Goal: Task Accomplishment & Management: Manage account settings

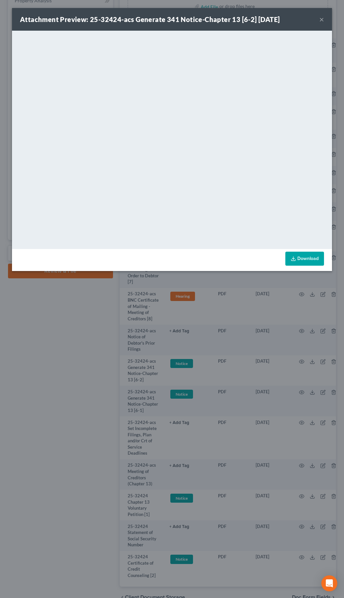
scroll to position [159, 0]
click at [323, 20] on button "×" at bounding box center [321, 19] width 5 height 8
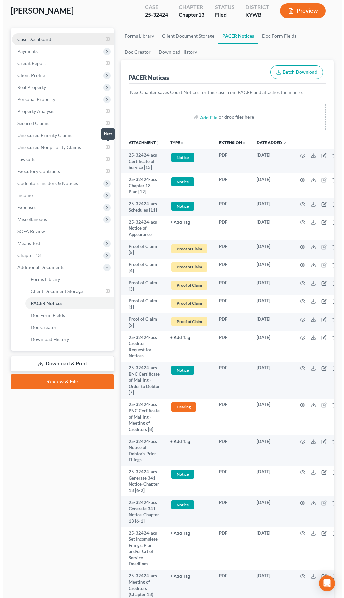
scroll to position [0, 0]
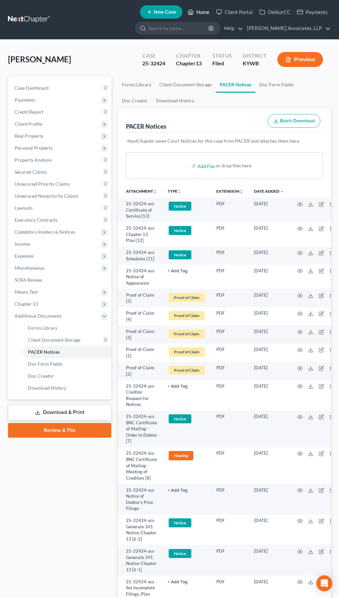
click at [204, 13] on link "Home" at bounding box center [198, 12] width 28 height 12
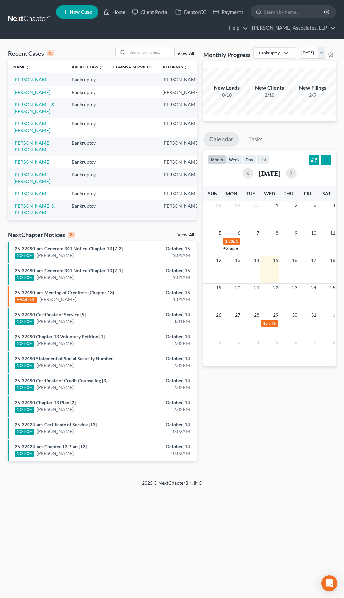
click at [23, 152] on link "[PERSON_NAME] [PERSON_NAME]" at bounding box center [31, 146] width 37 height 12
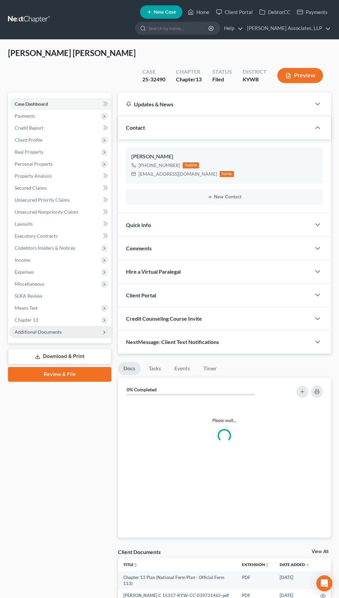
click at [66, 326] on span "Additional Documents" at bounding box center [60, 332] width 102 height 12
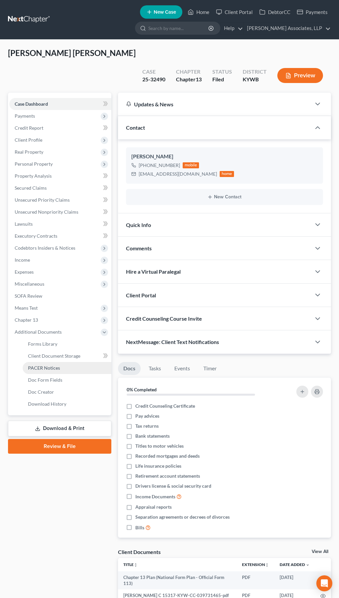
click at [58, 365] on span "PACER Notices" at bounding box center [44, 368] width 32 height 6
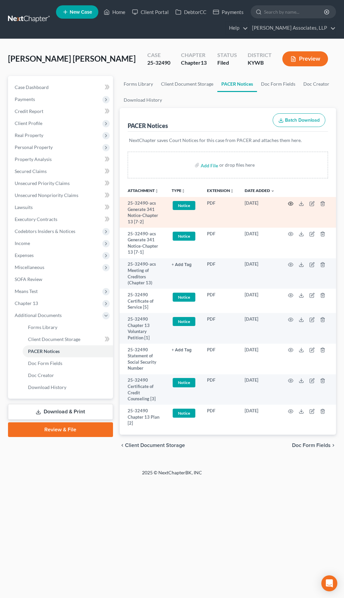
click at [291, 203] on icon "button" at bounding box center [290, 203] width 5 height 5
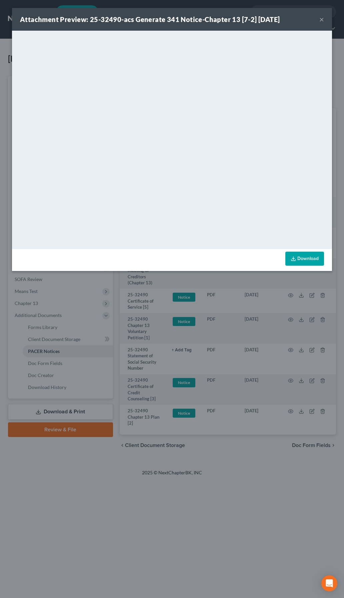
drag, startPoint x: 322, startPoint y: 19, endPoint x: 278, endPoint y: 11, distance: 45.4
click at [322, 19] on button "×" at bounding box center [321, 19] width 5 height 8
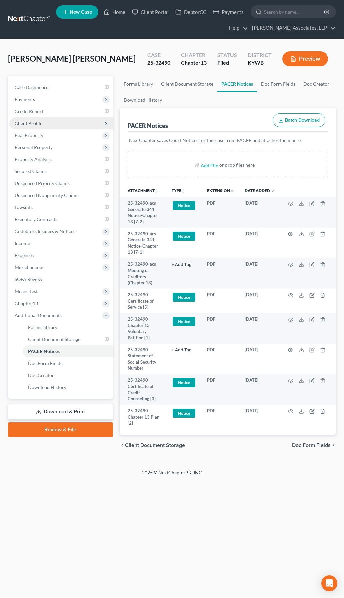
click at [40, 124] on span "Client Profile" at bounding box center [29, 123] width 28 height 6
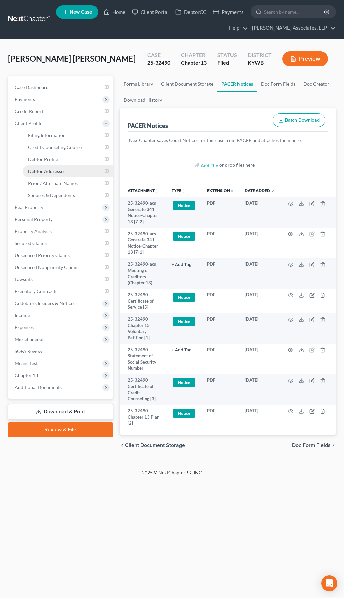
click at [54, 171] on span "Debtor Addresses" at bounding box center [46, 171] width 37 height 6
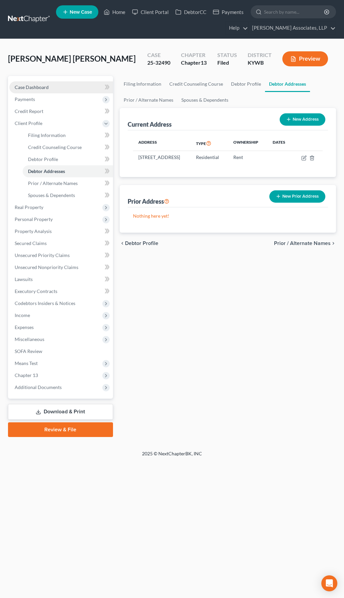
click at [28, 87] on span "Case Dashboard" at bounding box center [32, 87] width 34 height 6
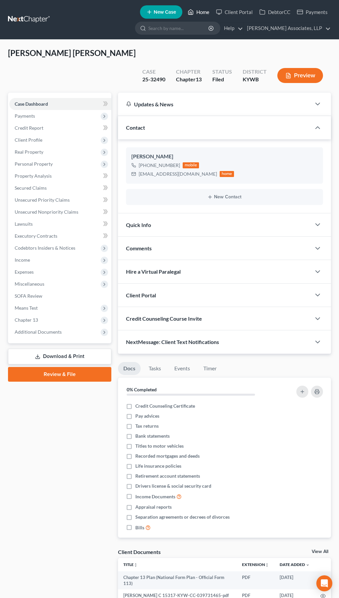
click at [202, 13] on link "Home" at bounding box center [198, 12] width 28 height 12
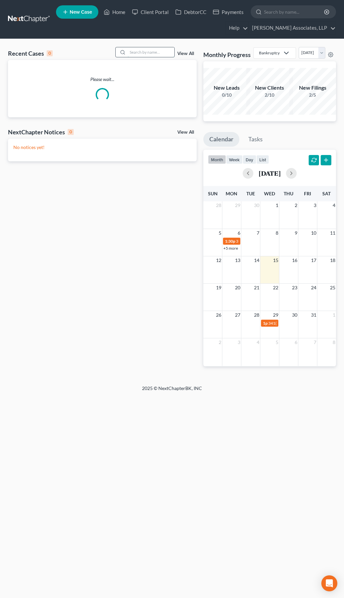
click at [142, 49] on input "search" at bounding box center [151, 52] width 47 height 10
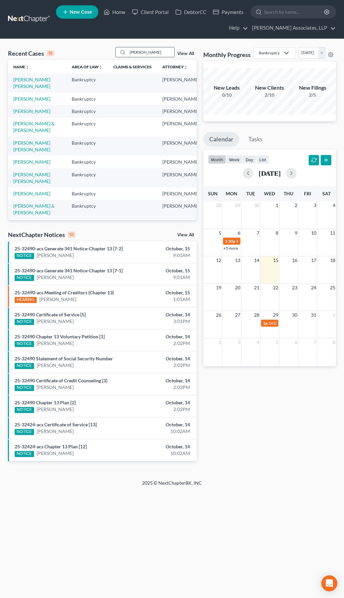
type input "[PERSON_NAME]"
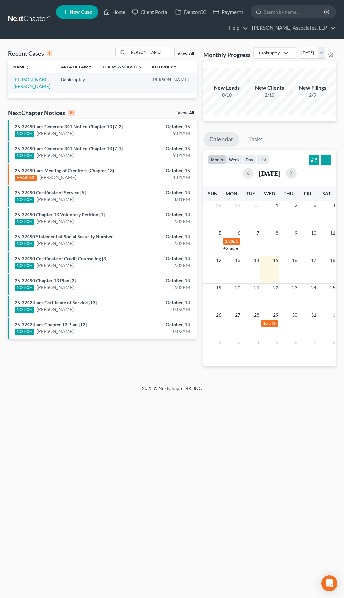
click at [187, 53] on link "View All" at bounding box center [185, 53] width 17 height 5
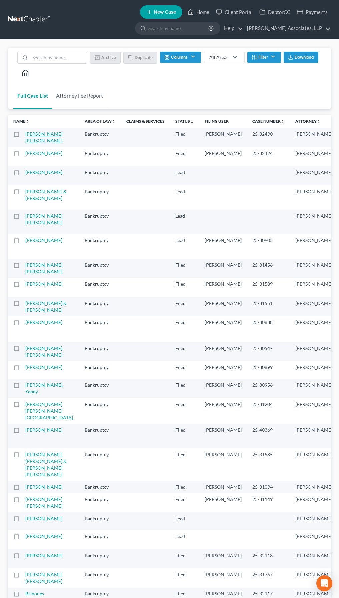
click at [30, 140] on link "[PERSON_NAME] [PERSON_NAME]" at bounding box center [43, 137] width 37 height 12
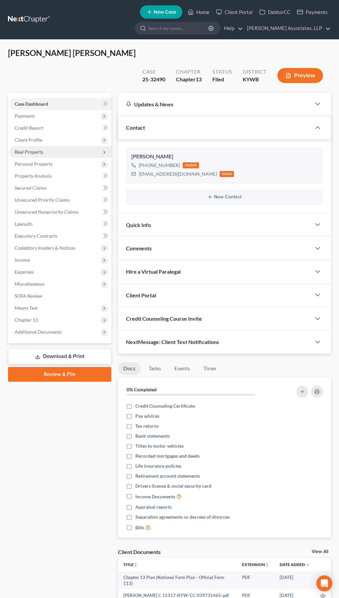
click at [27, 146] on span "Real Property" at bounding box center [60, 152] width 102 height 12
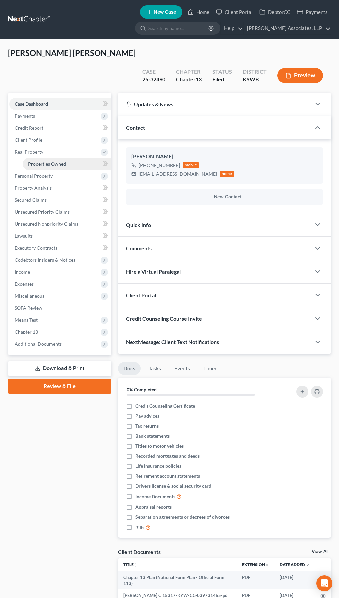
click at [50, 161] on span "Properties Owned" at bounding box center [47, 164] width 38 height 6
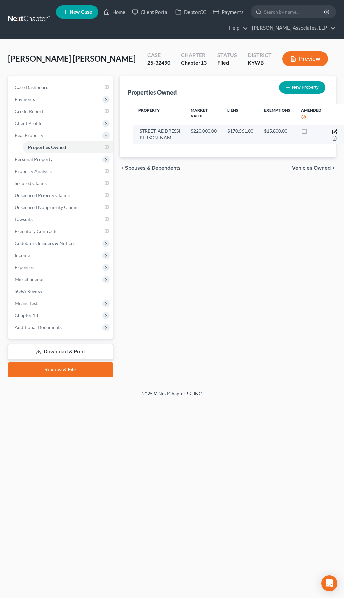
click at [332, 131] on icon "button" at bounding box center [334, 131] width 5 height 5
select select "18"
select select "3"
select select "0"
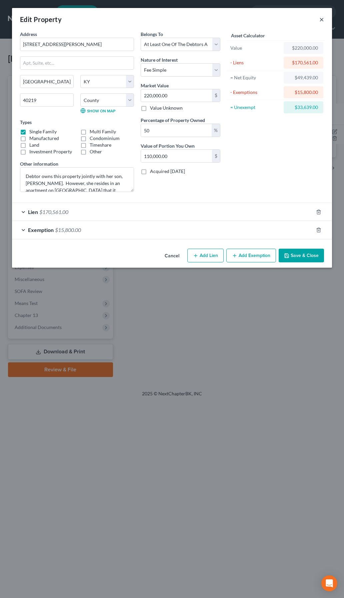
click at [321, 19] on button "×" at bounding box center [321, 19] width 5 height 8
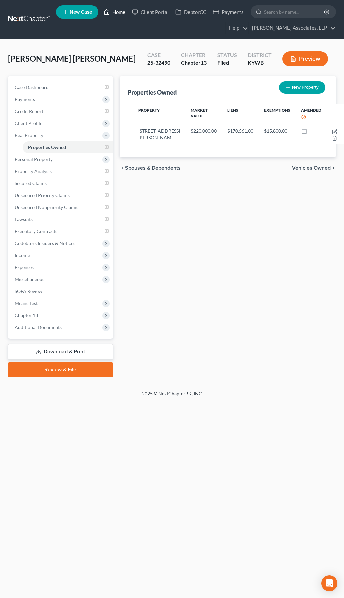
click at [120, 14] on link "Home" at bounding box center [114, 12] width 28 height 12
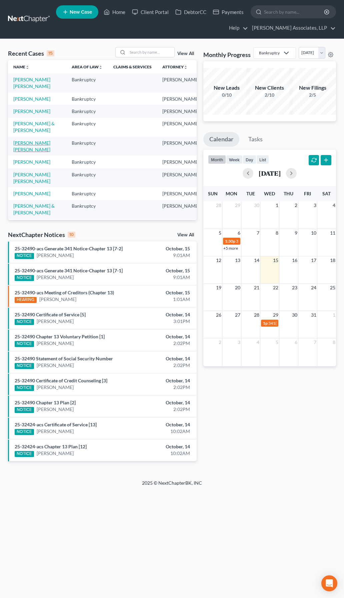
click at [23, 152] on link "[PERSON_NAME] [PERSON_NAME]" at bounding box center [31, 146] width 37 height 12
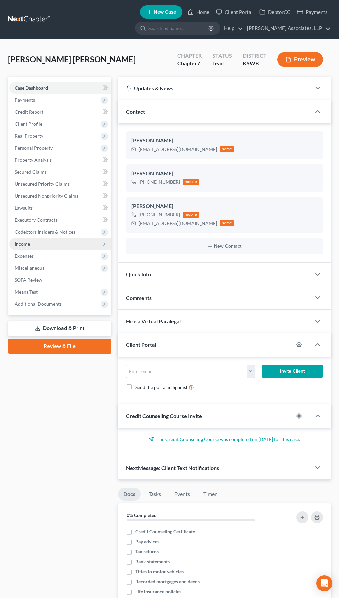
click at [24, 242] on span "Income" at bounding box center [22, 244] width 15 height 6
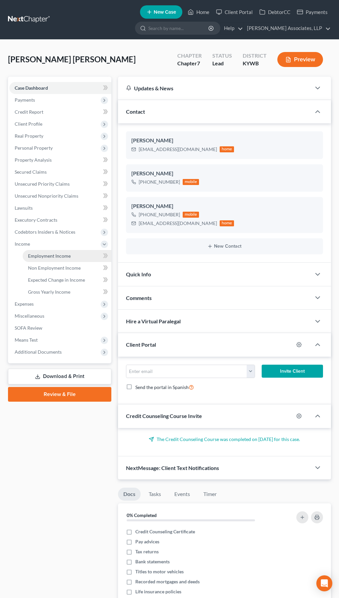
click at [45, 255] on span "Employment Income" at bounding box center [49, 256] width 43 height 6
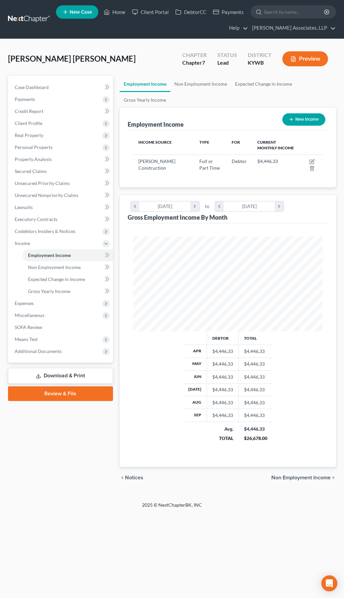
scroll to position [95, 203]
click at [314, 159] on icon "button" at bounding box center [311, 161] width 5 height 5
select select "0"
select select "18"
select select "3"
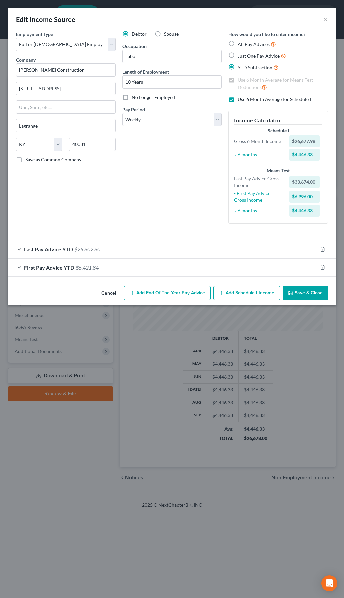
click at [19, 267] on div "First Pay Advice YTD $5,421.84" at bounding box center [162, 268] width 309 height 18
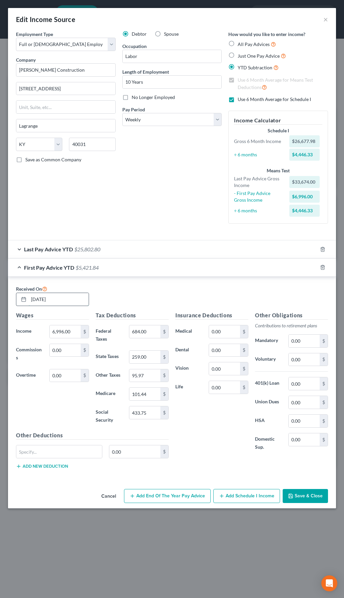
click at [64, 299] on input "[DATE]" at bounding box center [59, 299] width 60 height 13
type input "[DATE]"
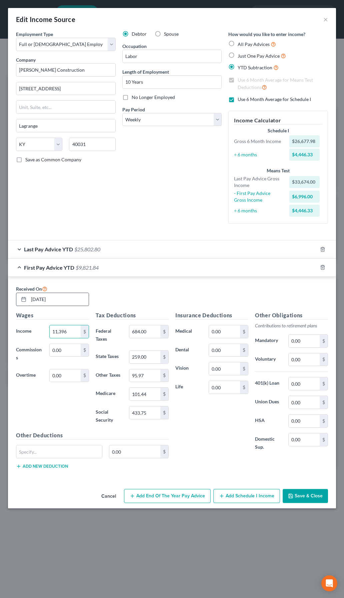
type input "11,396"
type input "1,114"
type input "423.08"
type input "176.82"
type input "165.24"
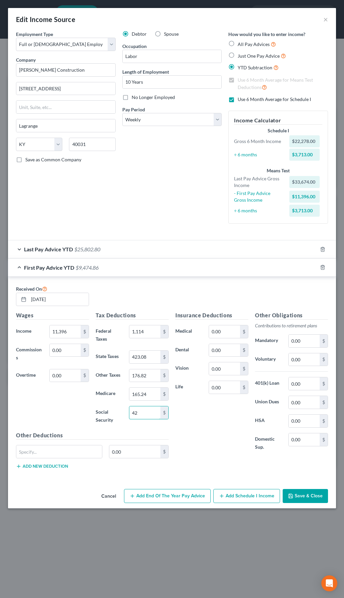
type input "4"
type input "706.55"
click at [310, 498] on button "Save & Close" at bounding box center [305, 496] width 45 height 14
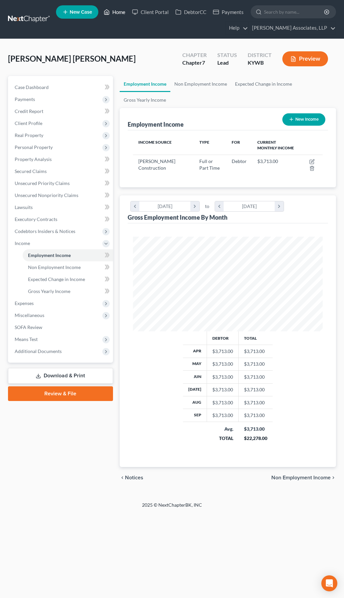
click at [120, 12] on link "Home" at bounding box center [114, 12] width 28 height 12
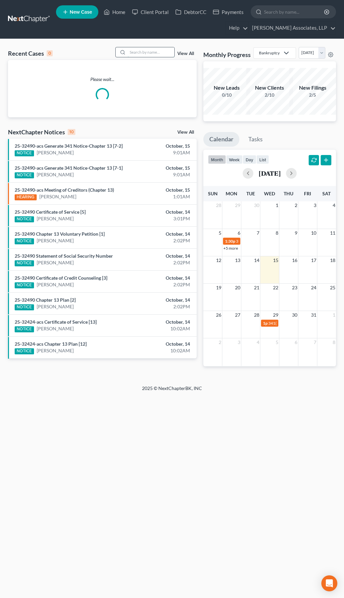
click at [159, 50] on input "search" at bounding box center [151, 52] width 47 height 10
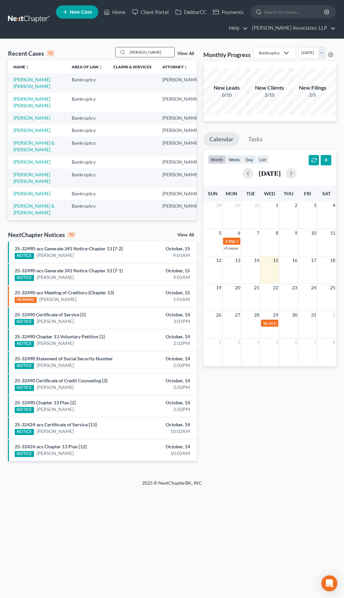
type input "[PERSON_NAME]"
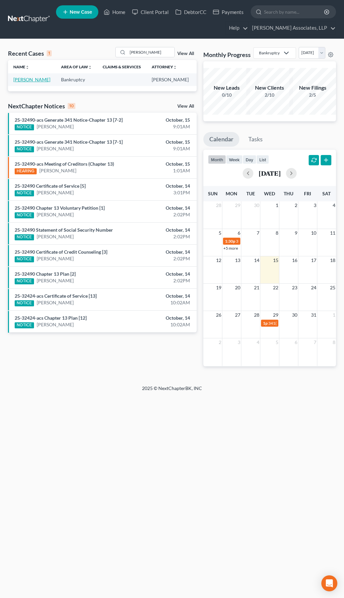
click at [18, 80] on link "[PERSON_NAME]" at bounding box center [31, 80] width 37 height 6
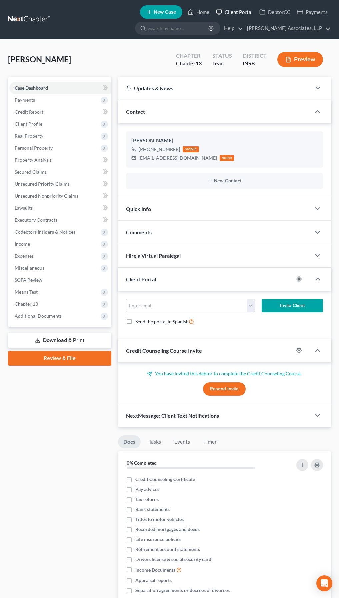
click at [248, 12] on link "Client Portal" at bounding box center [234, 12] width 43 height 12
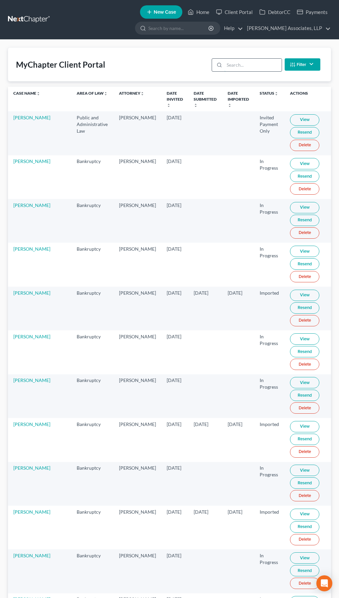
click at [237, 64] on input "search" at bounding box center [252, 65] width 57 height 13
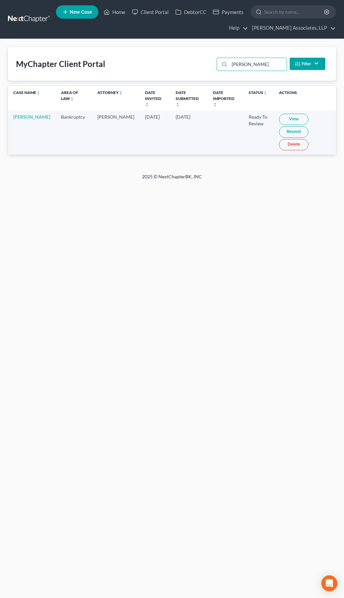
type input "[PERSON_NAME]"
click at [281, 114] on link "View" at bounding box center [293, 119] width 29 height 11
